Goal: Book appointment/travel/reservation

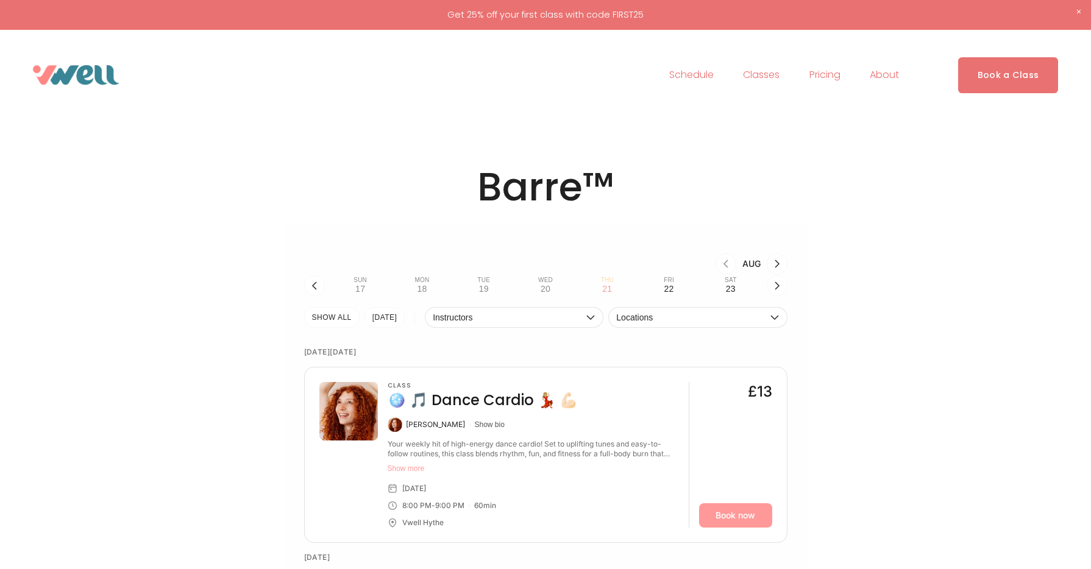
click at [0, 0] on span "Pilates" at bounding box center [0, 0] width 0 height 0
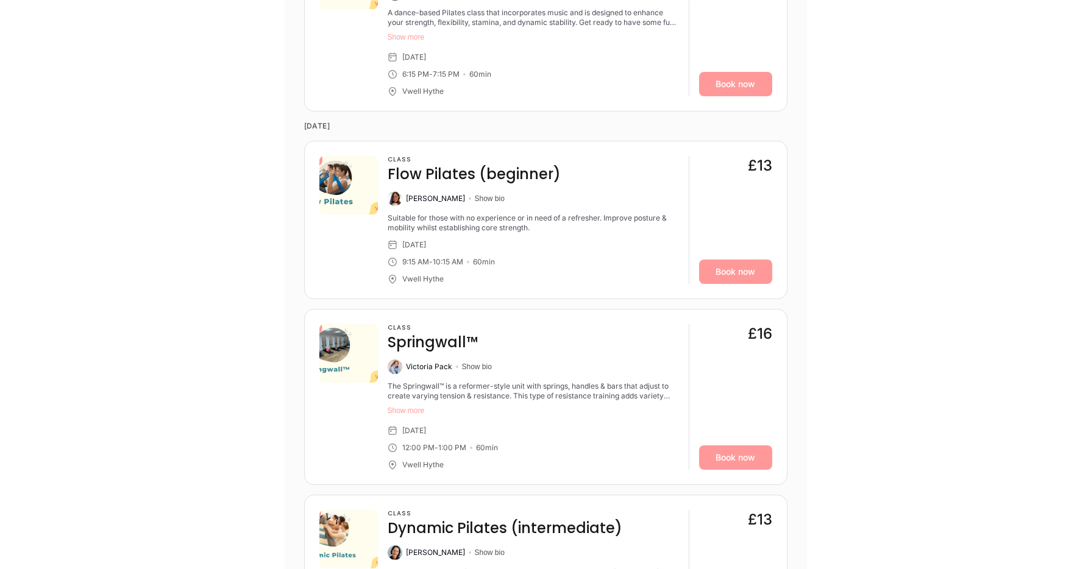
scroll to position [1385, 0]
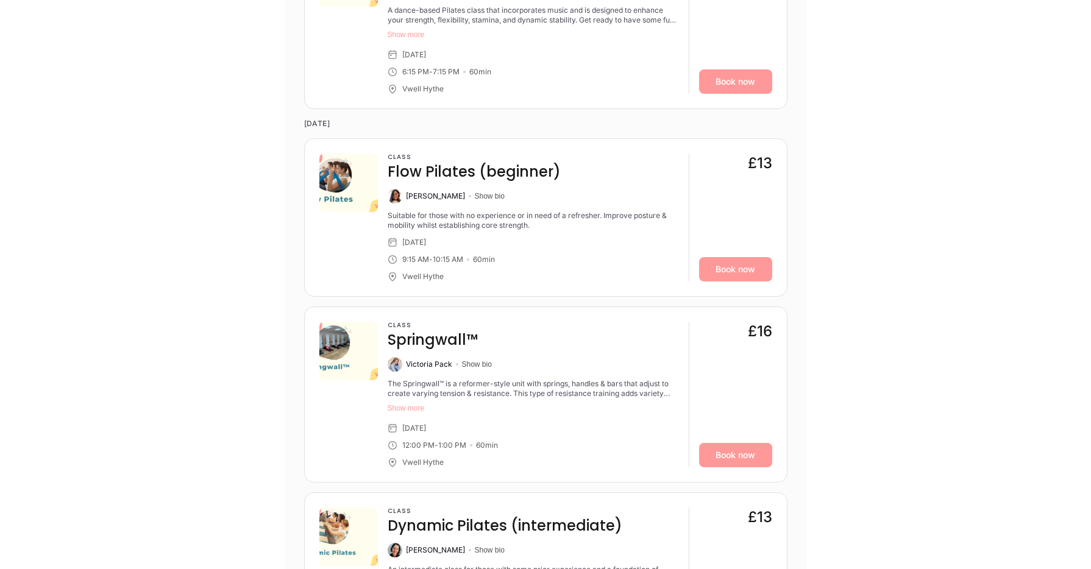
click at [406, 407] on button "Show more" at bounding box center [533, 408] width 291 height 10
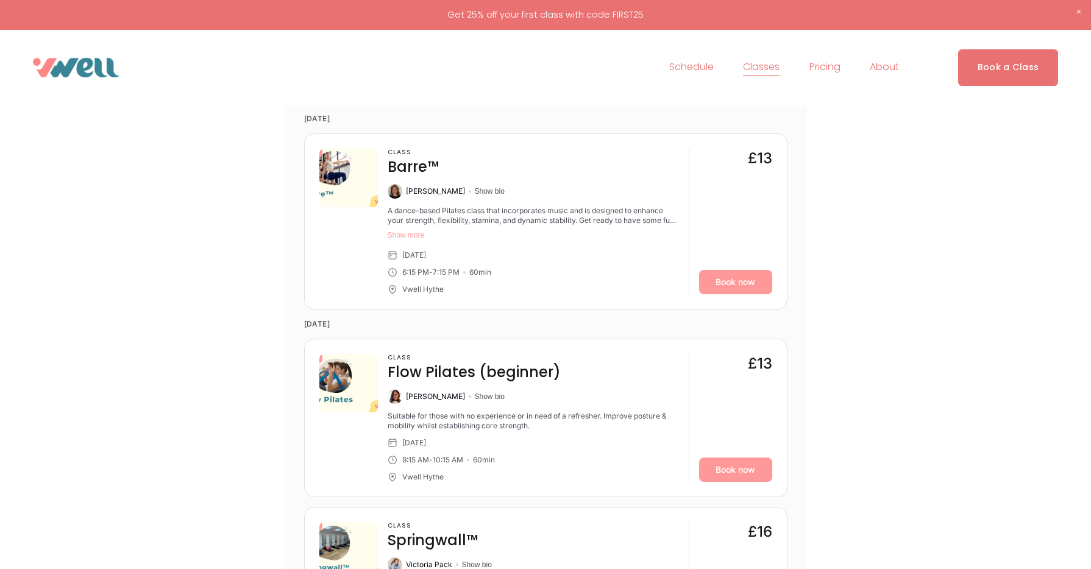
scroll to position [1173, 0]
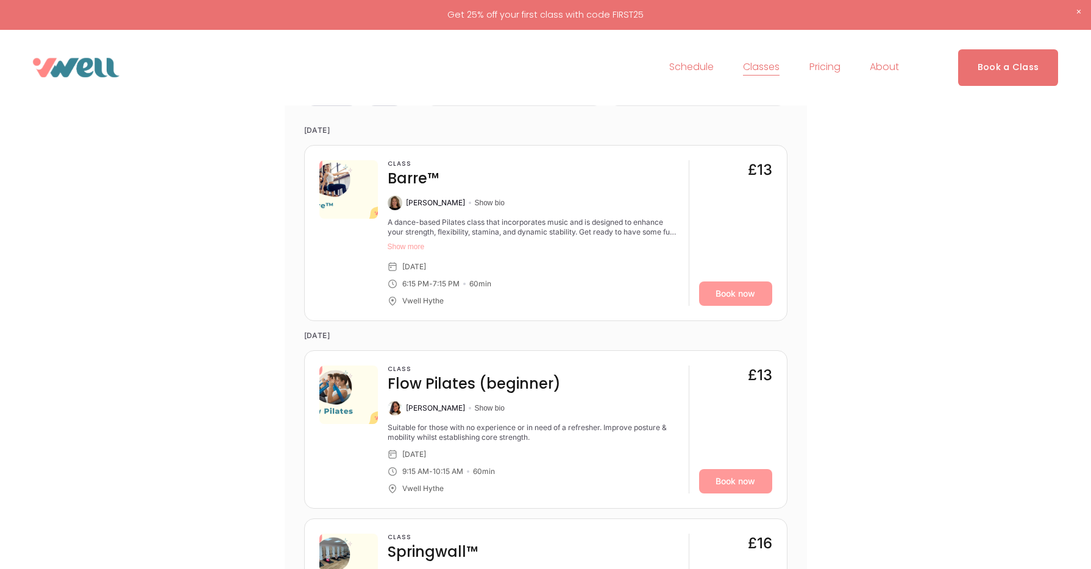
click at [419, 247] on button "Show more" at bounding box center [533, 247] width 291 height 10
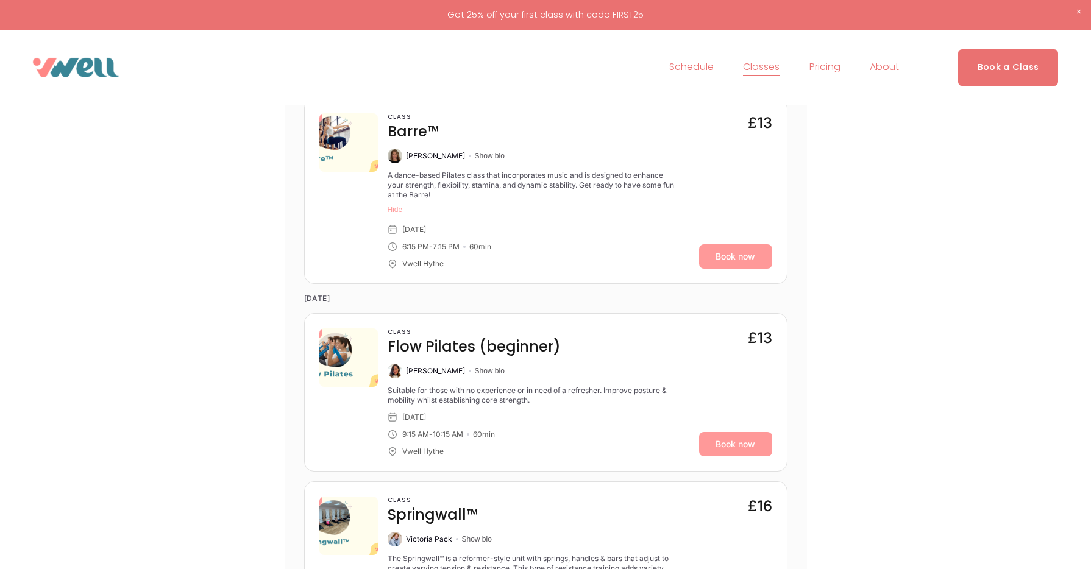
scroll to position [1168, 0]
